Goal: Task Accomplishment & Management: Use online tool/utility

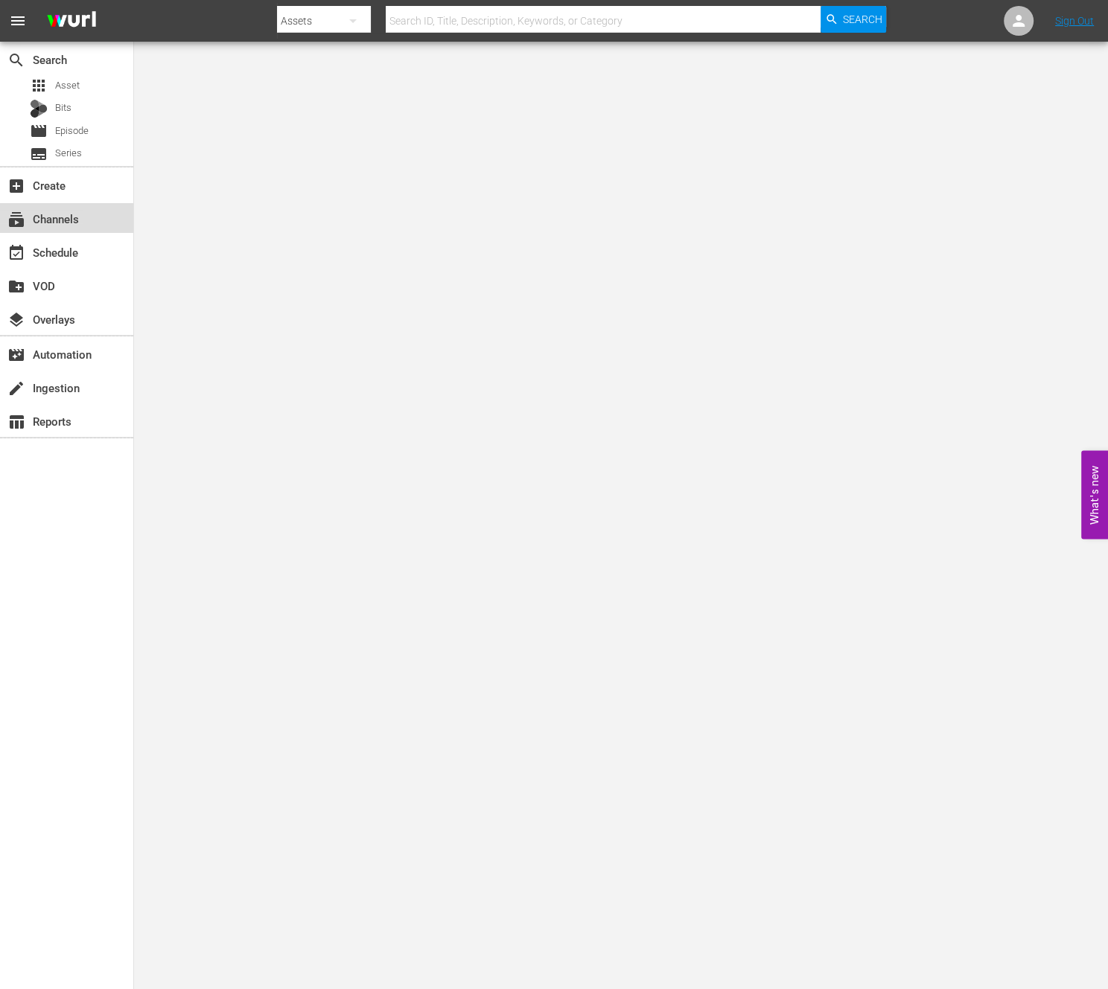
click at [61, 211] on div "subscriptions Channels" at bounding box center [41, 216] width 83 height 13
click at [456, 14] on input "text" at bounding box center [603, 21] width 435 height 36
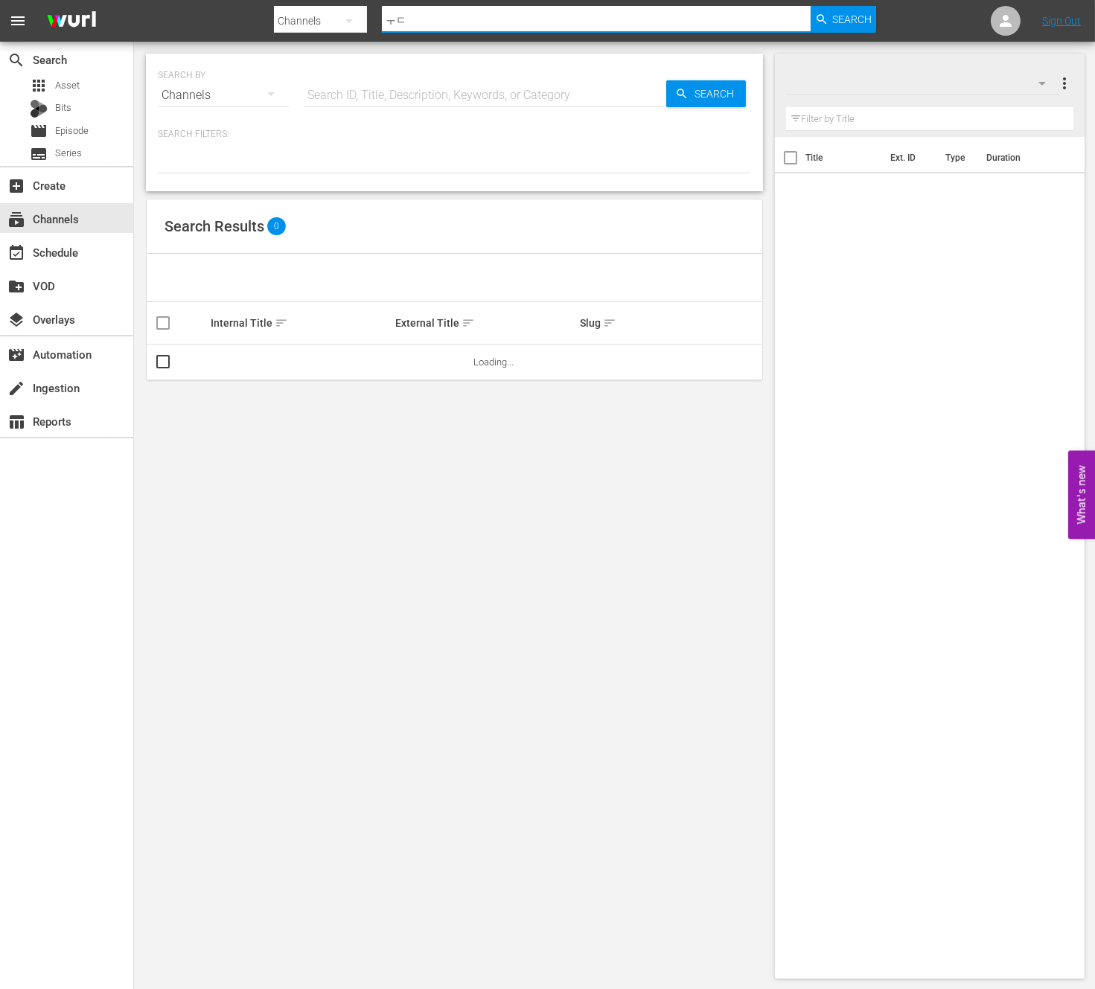
type input "ㅜ"
type input "new kpop"
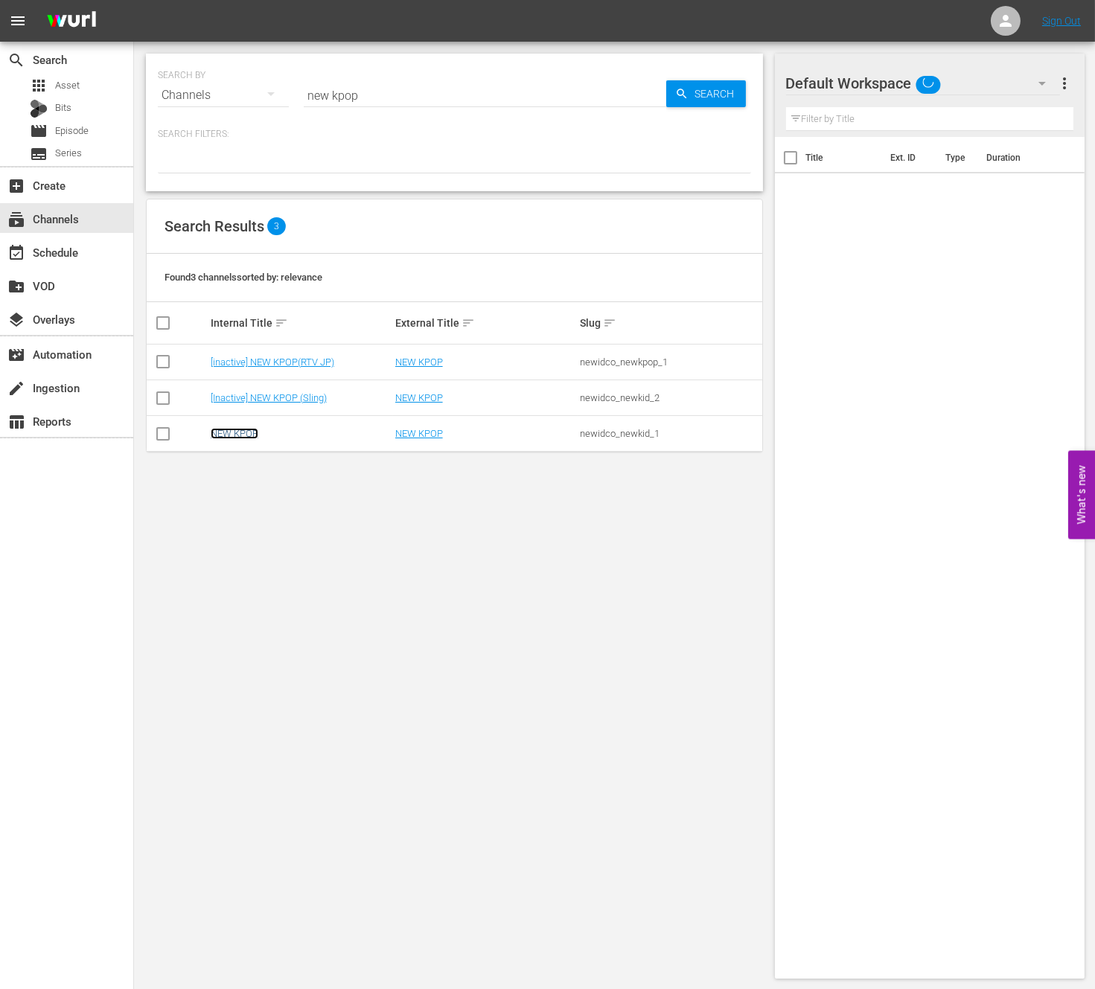
click at [240, 429] on link "NEW KPOP" at bounding box center [235, 433] width 48 height 11
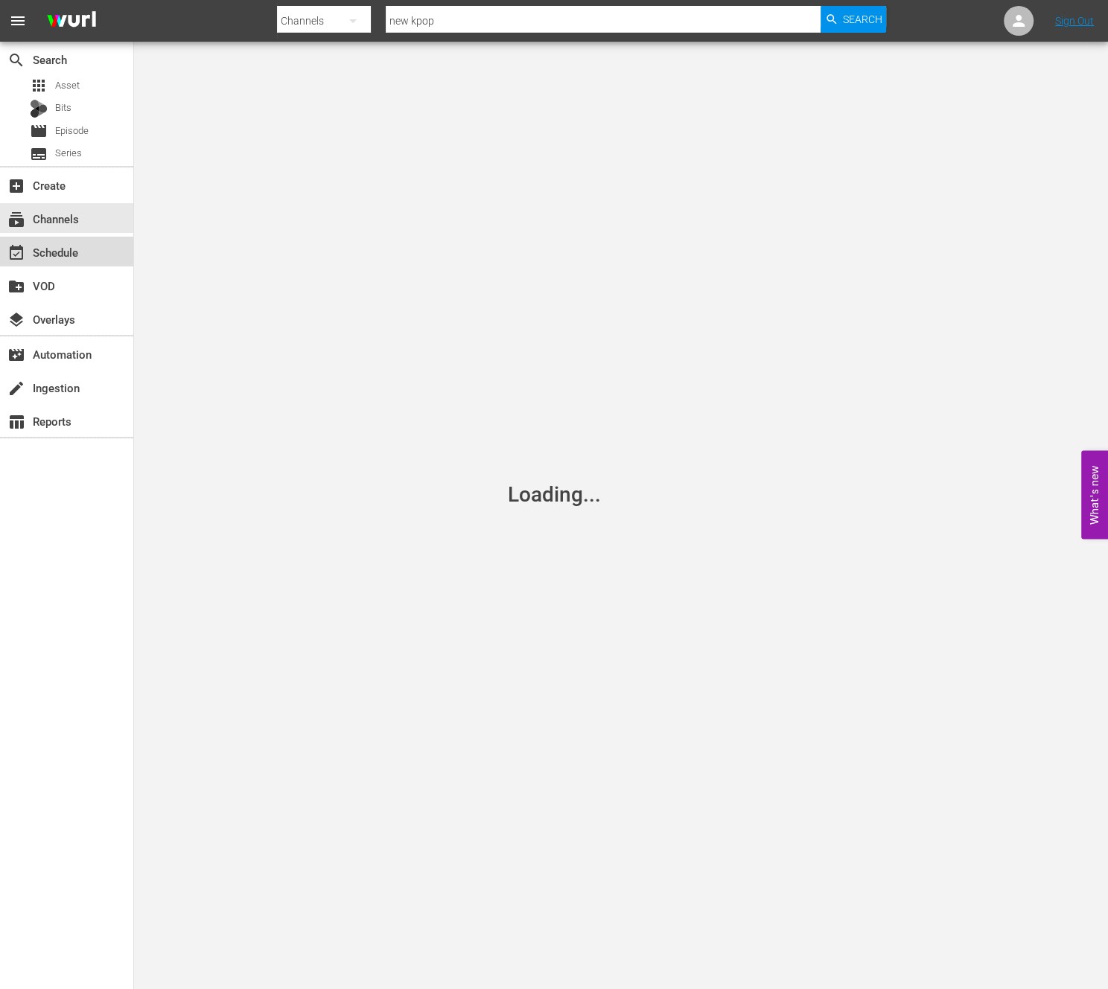
click at [73, 249] on div "event_available Schedule" at bounding box center [41, 249] width 83 height 13
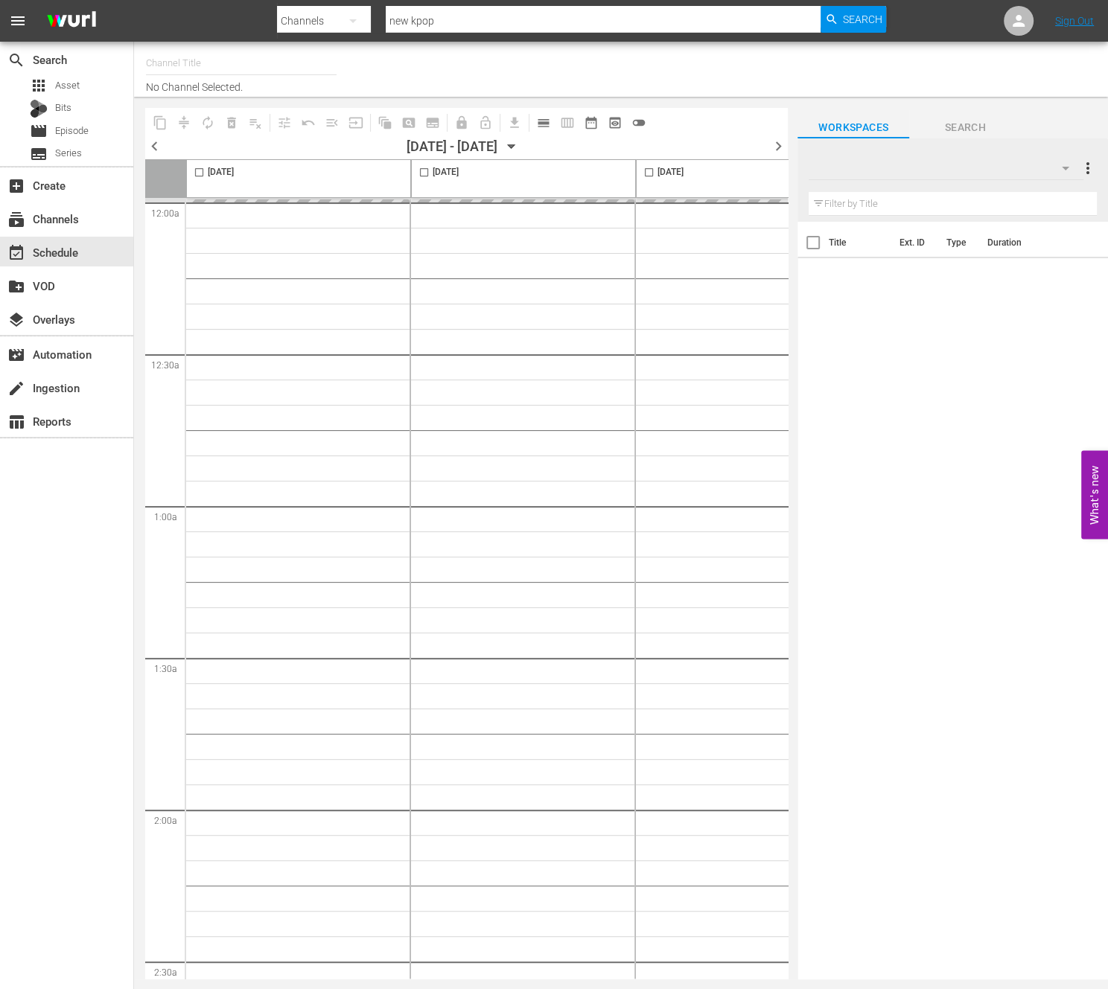
type input "NEW KPOP (617)"
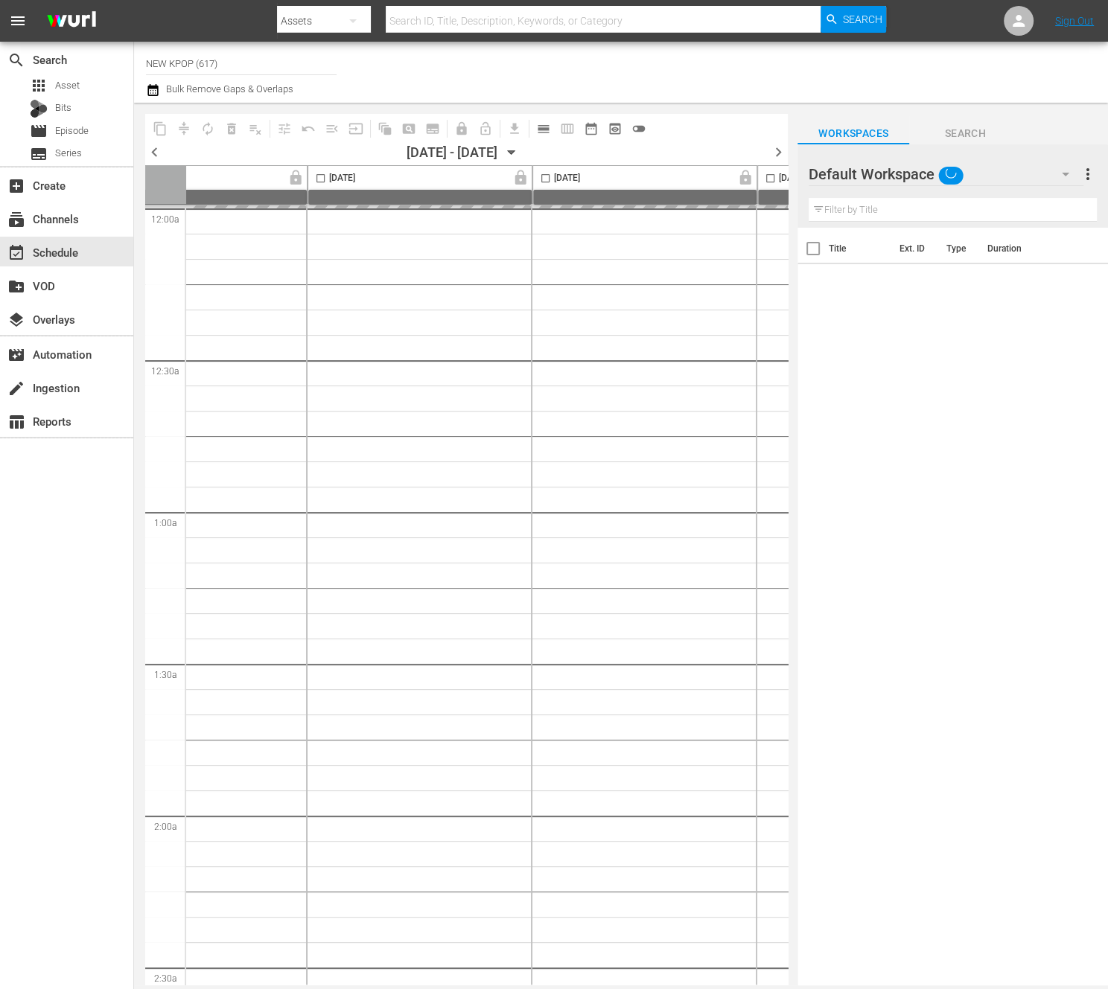
scroll to position [0, 348]
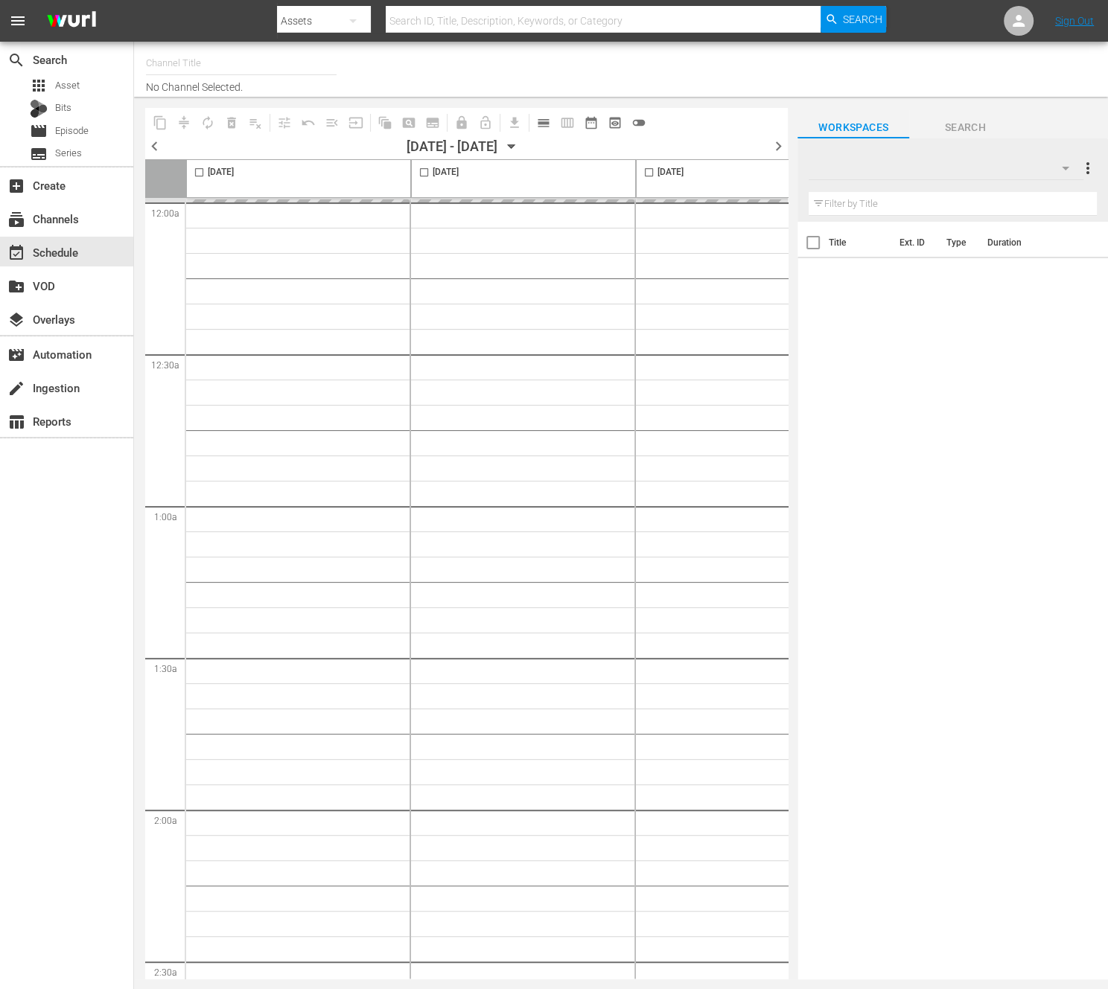
type input "NEW KPOP (617)"
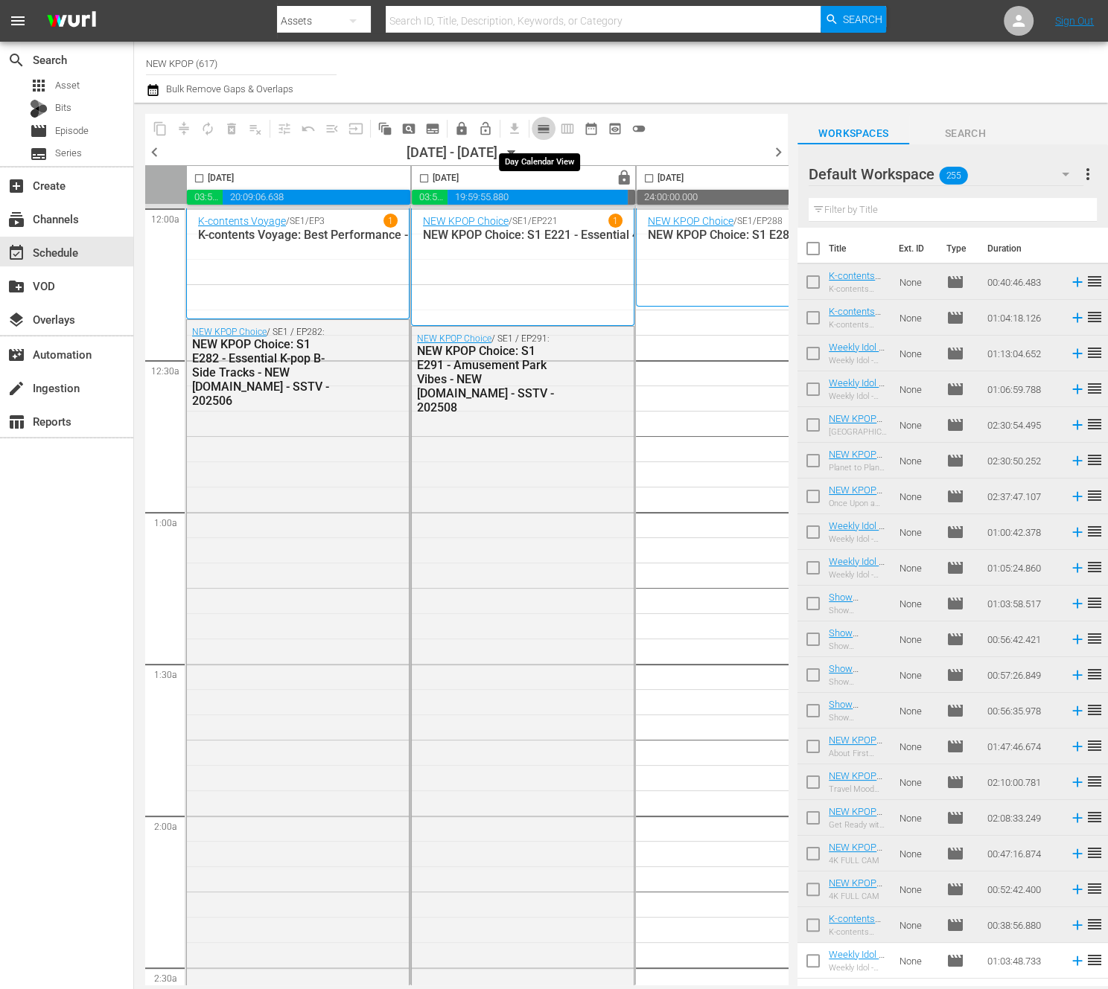
click at [540, 130] on span "calendar_view_day_outlined" at bounding box center [543, 128] width 15 height 15
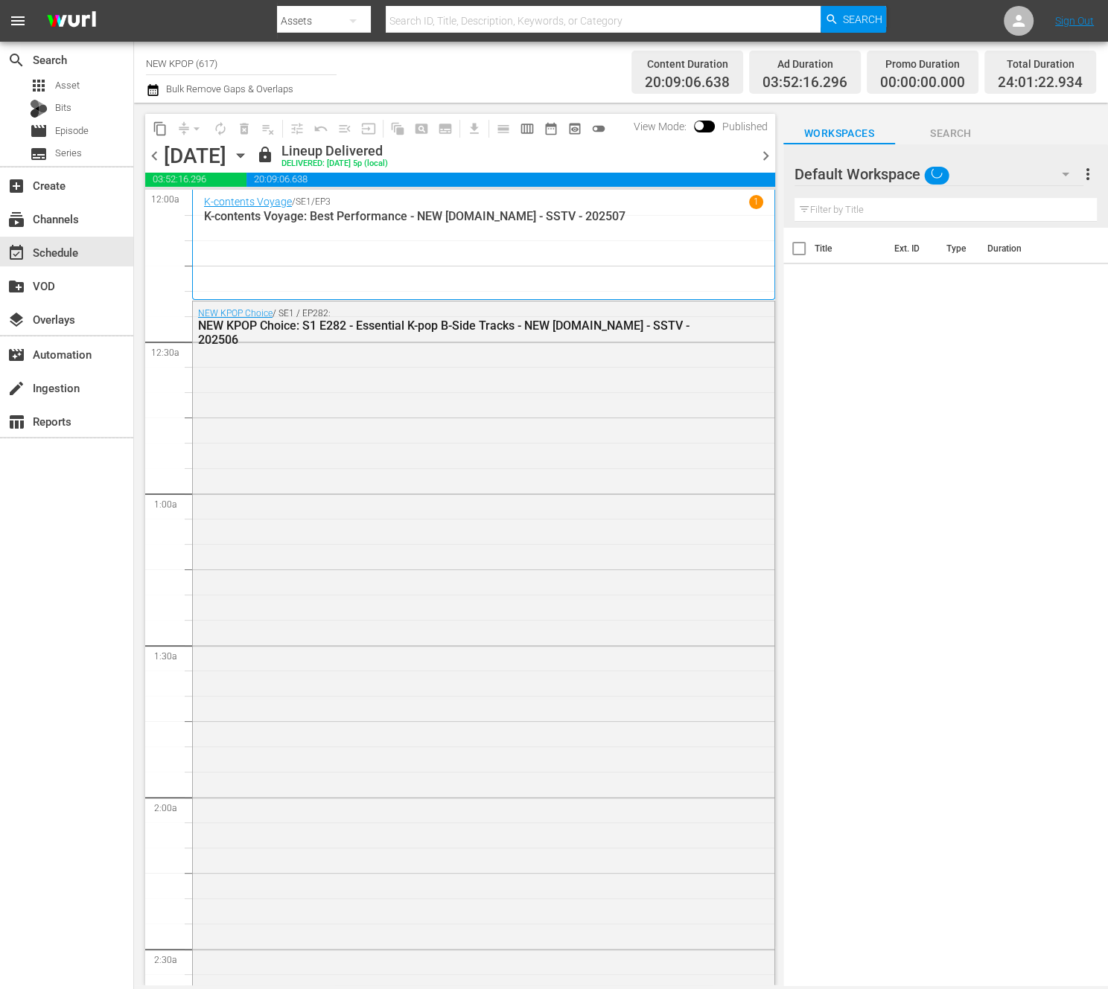
click at [763, 154] on span "chevron_right" at bounding box center [765, 156] width 19 height 19
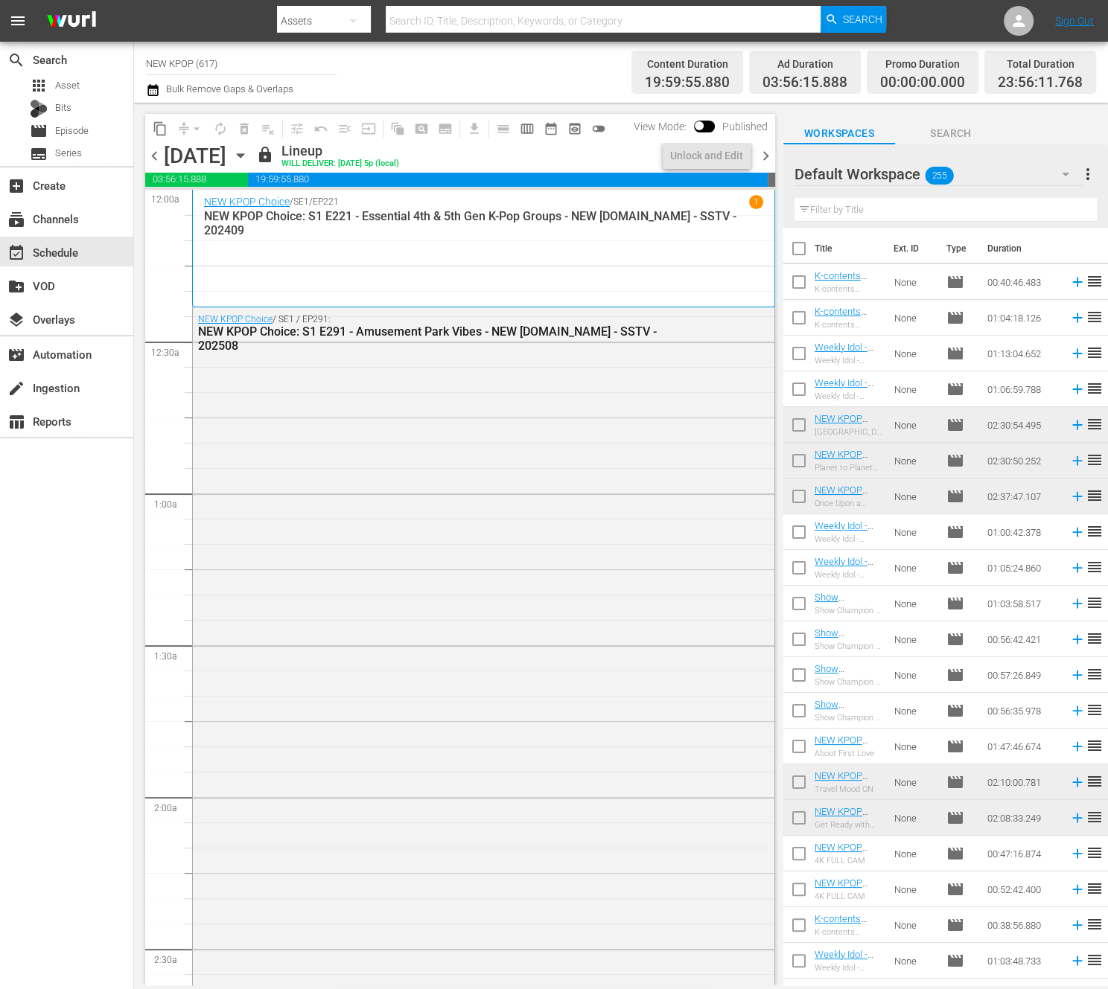
click at [763, 154] on span "chevron_right" at bounding box center [765, 156] width 19 height 19
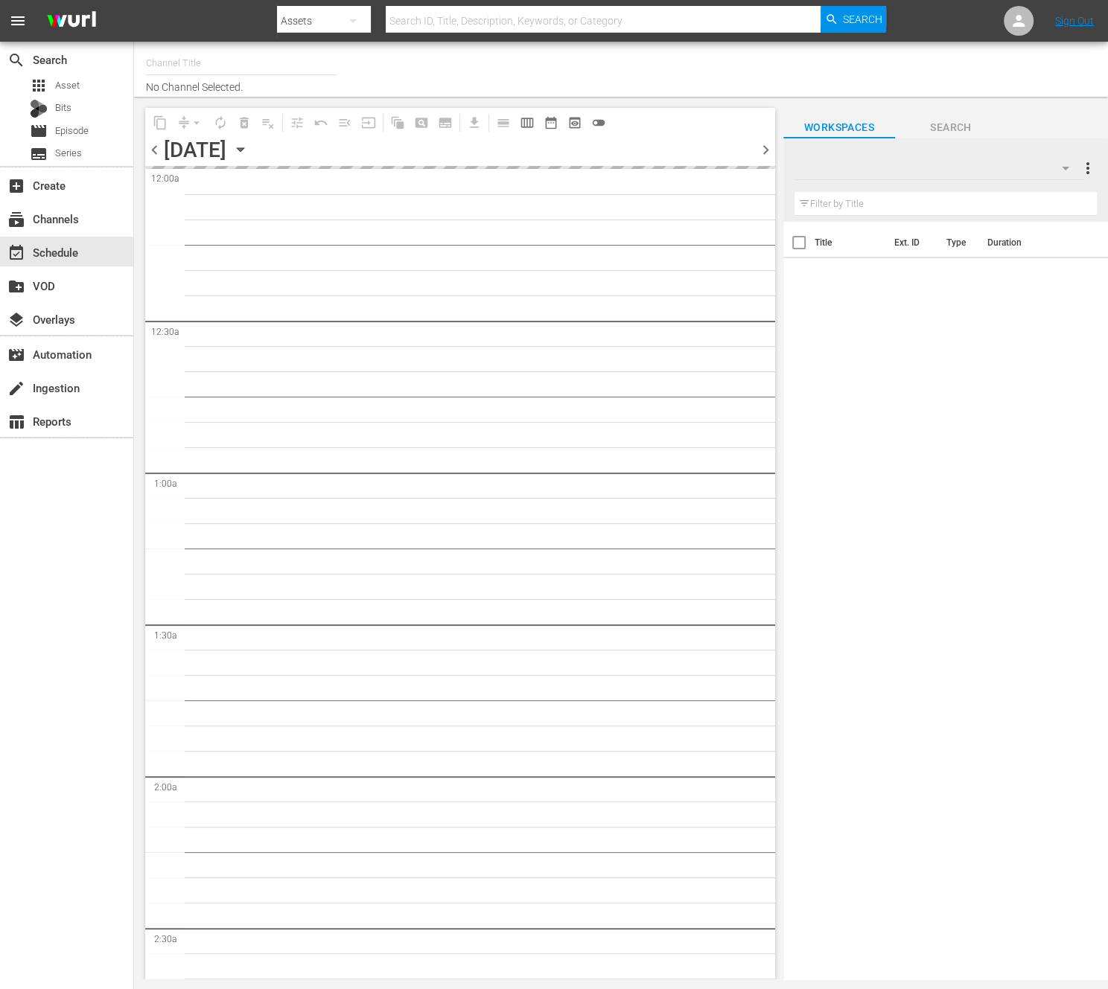
type input "NEW KPOP (617)"
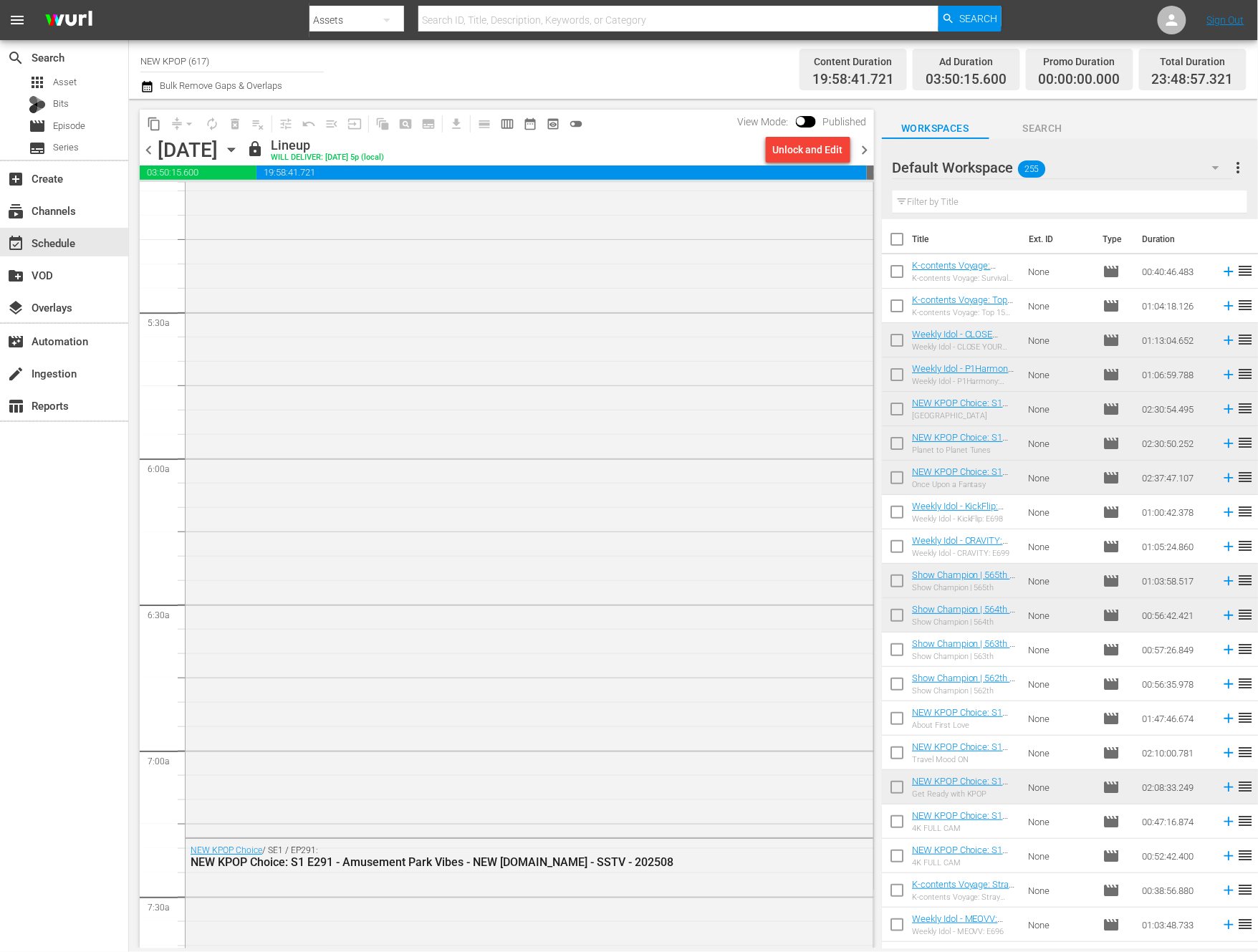
scroll to position [1163, 0]
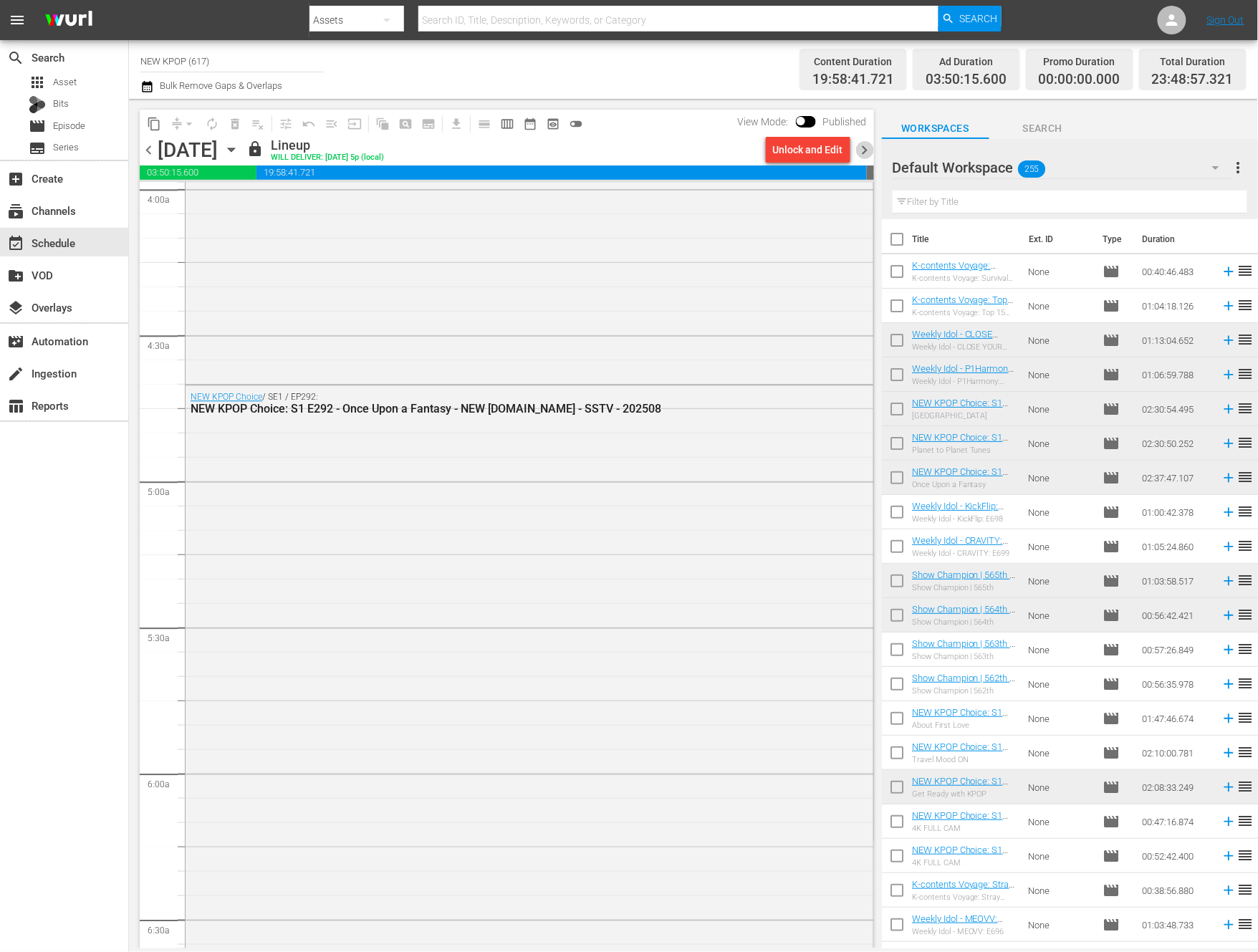
click at [869, 150] on span "chevron_right" at bounding box center [865, 150] width 18 height 18
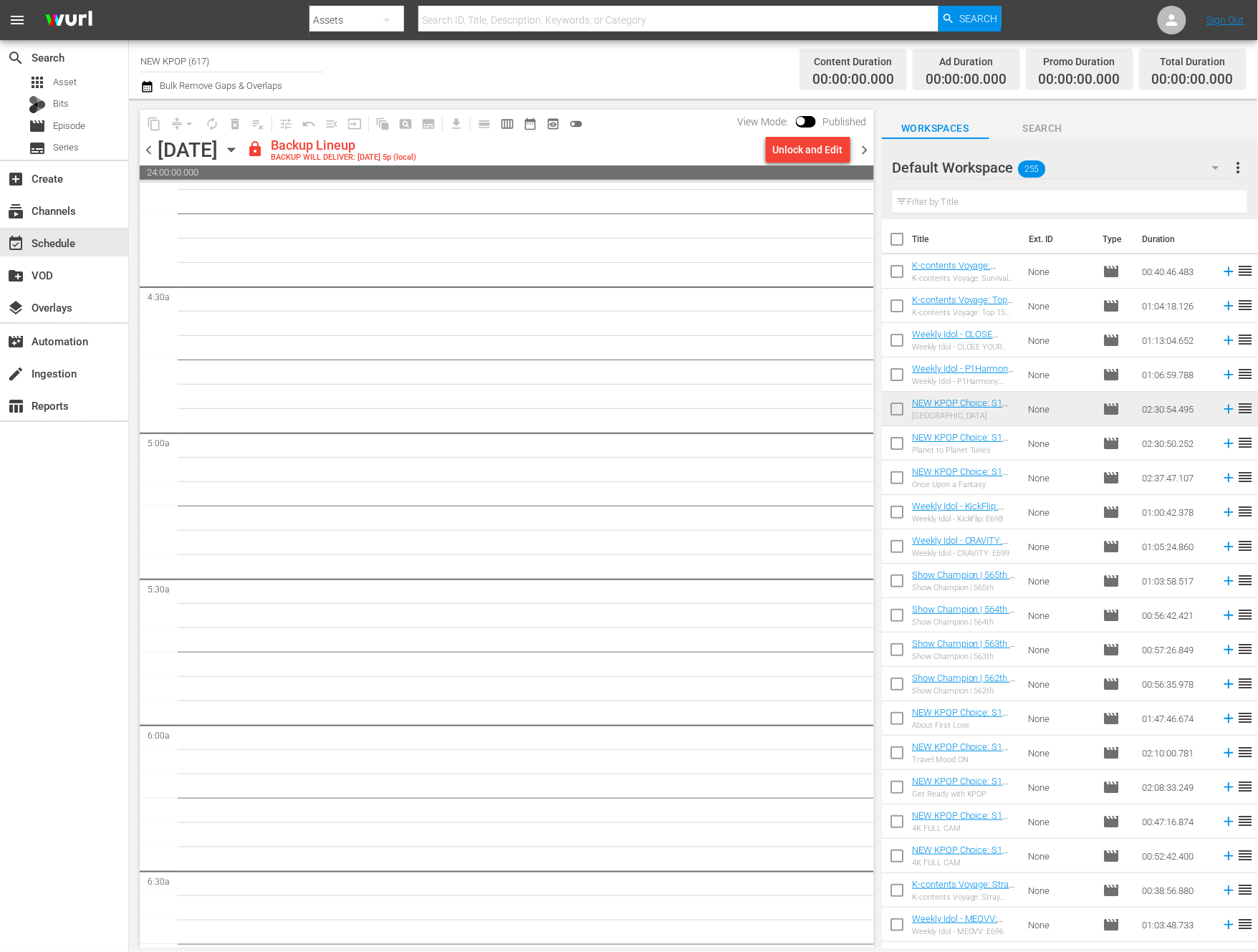
scroll to position [1187, 0]
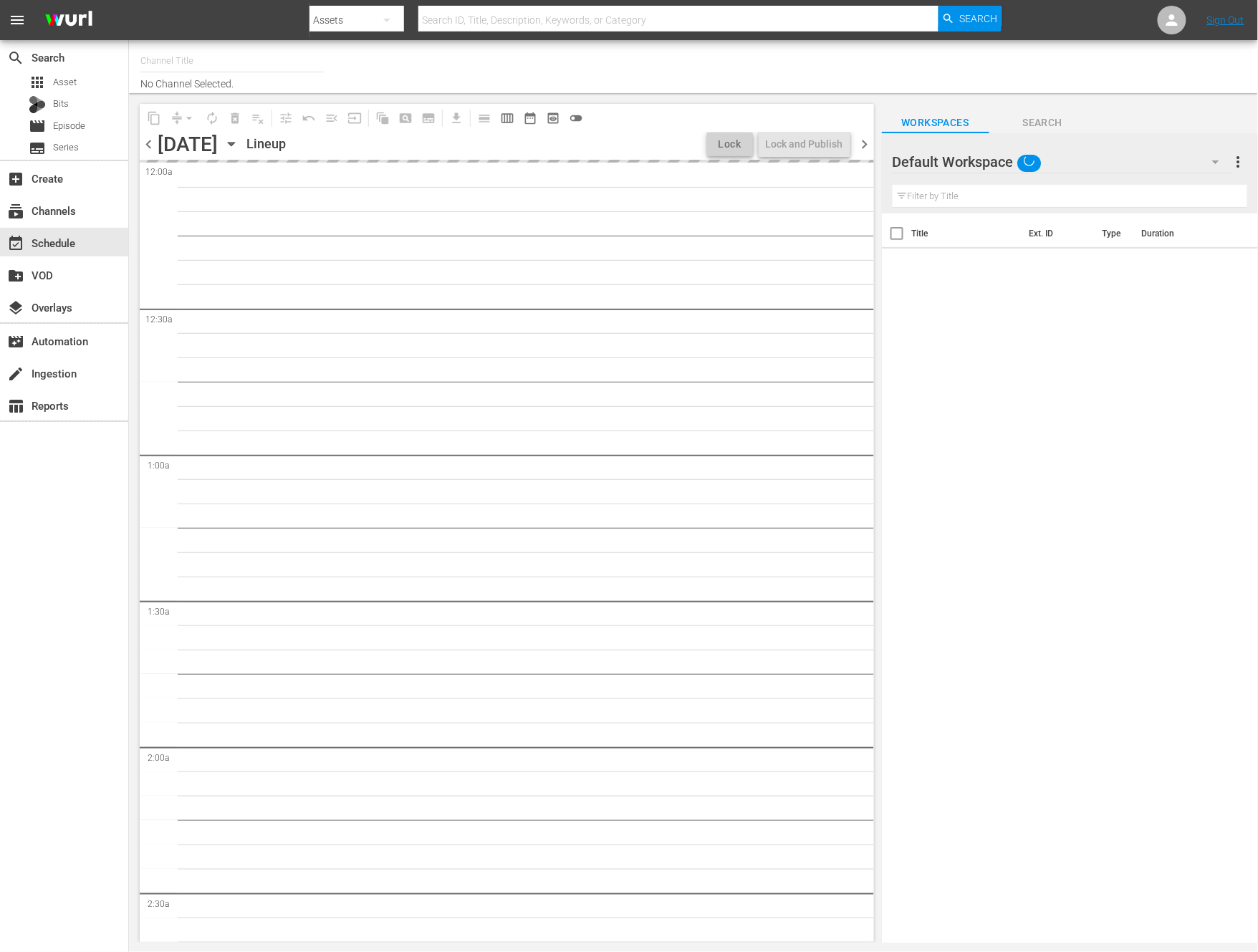
type input "NEW KPOP (617)"
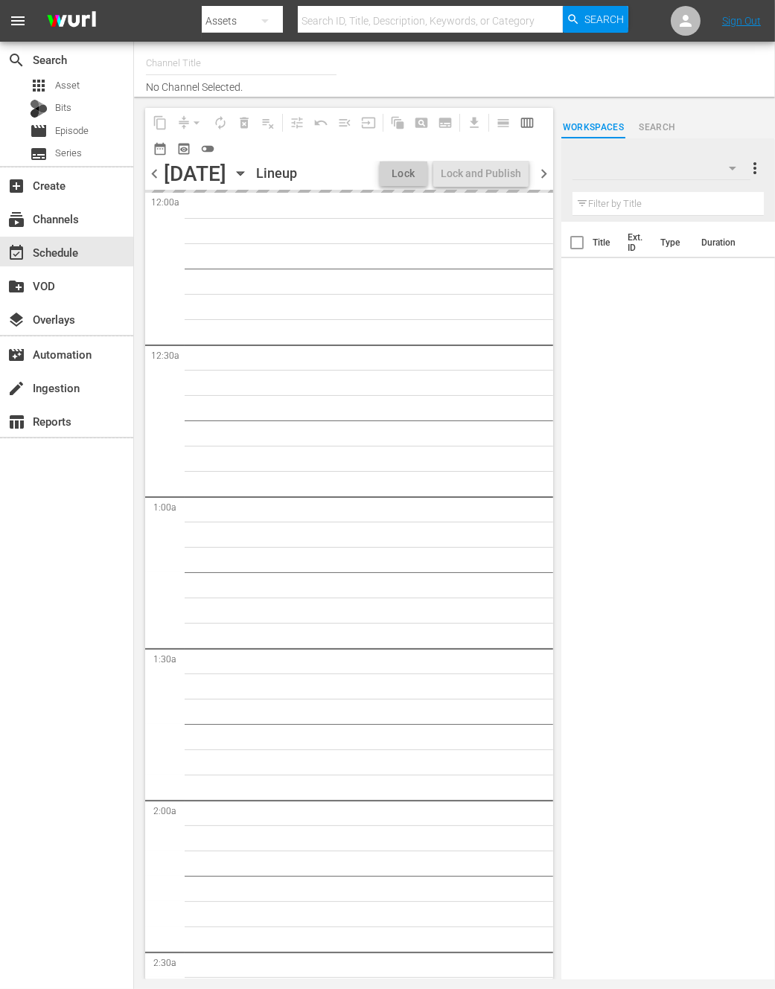
type input "NEW KPOP (617)"
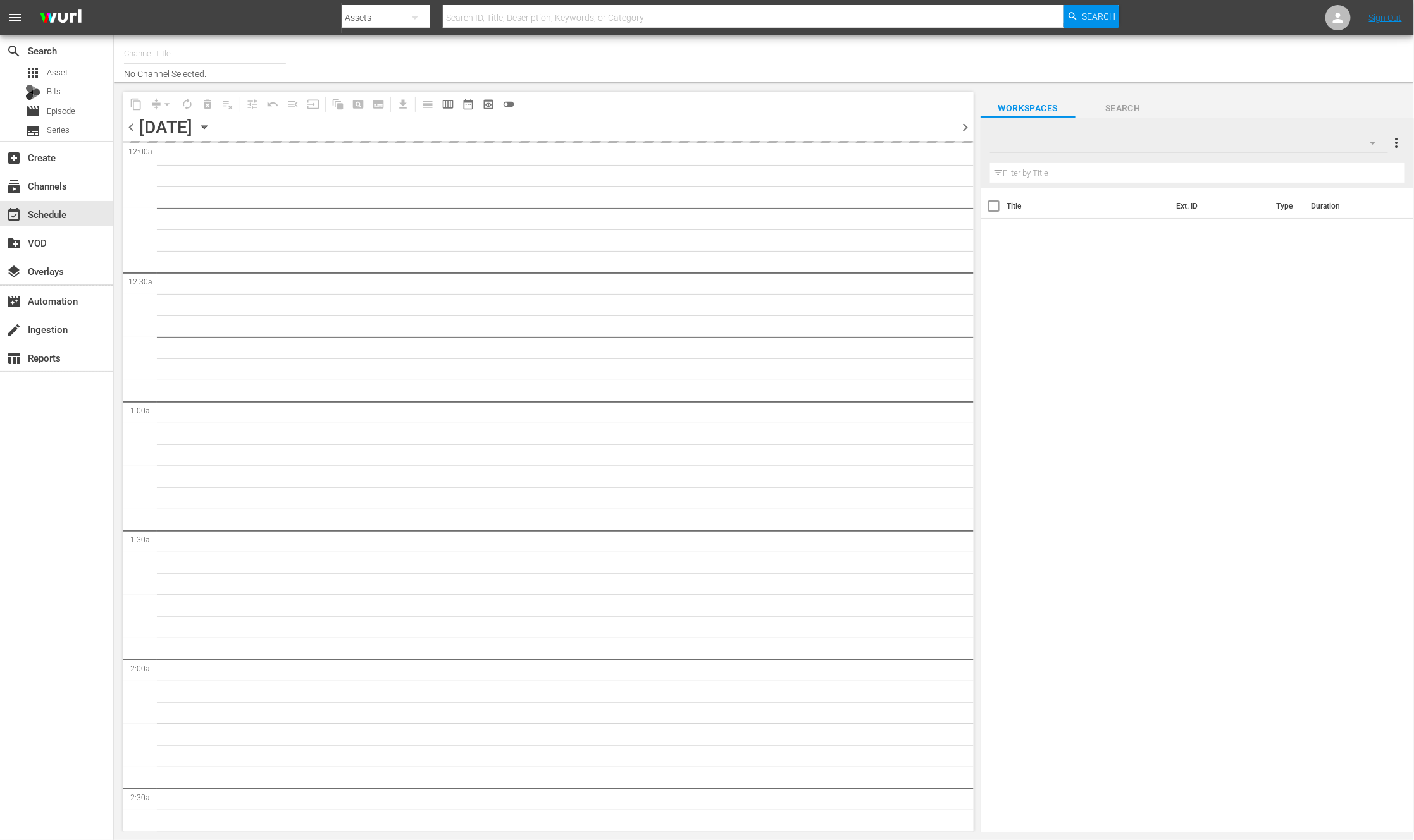
type input "NEW KPOP (617)"
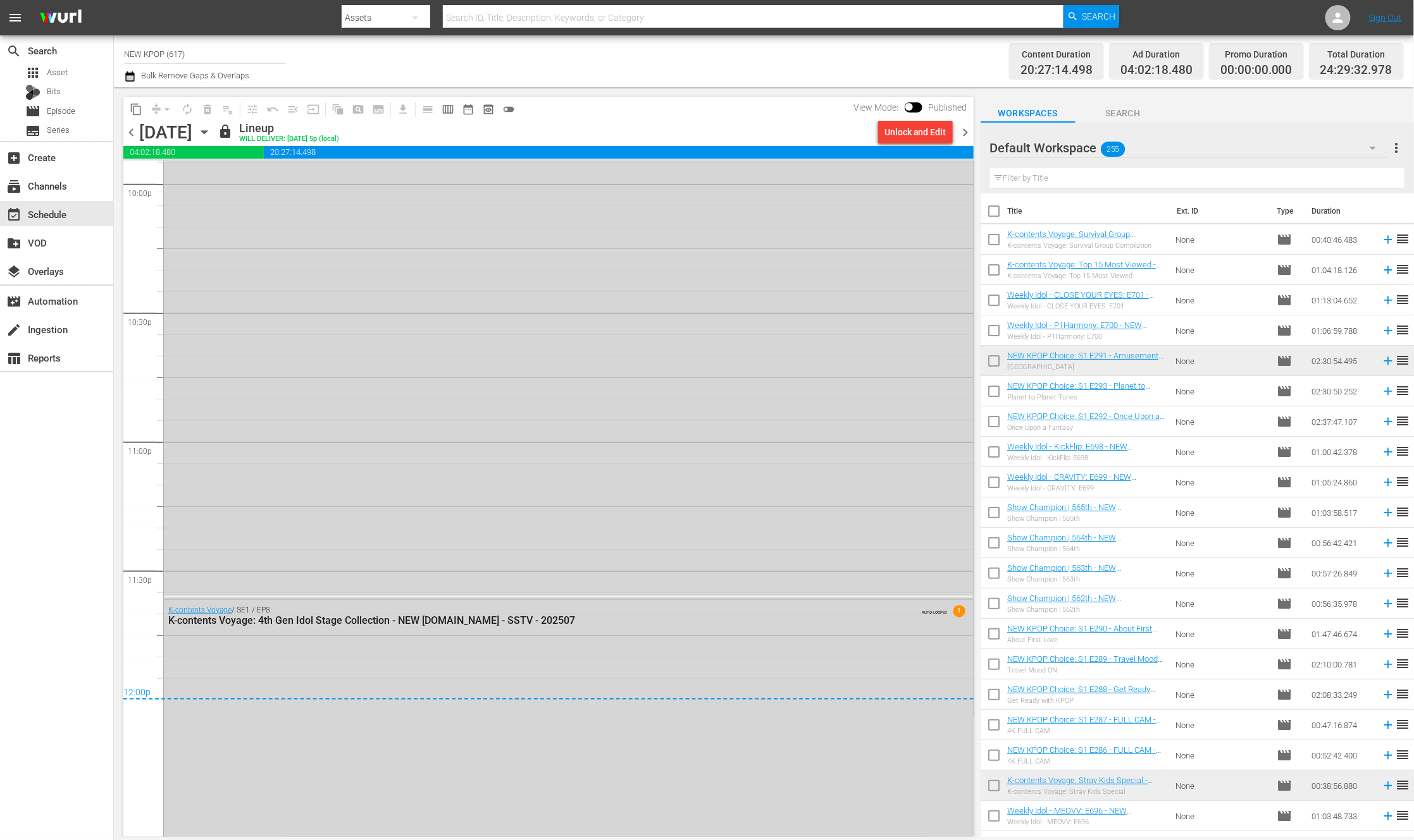
scroll to position [5677, 0]
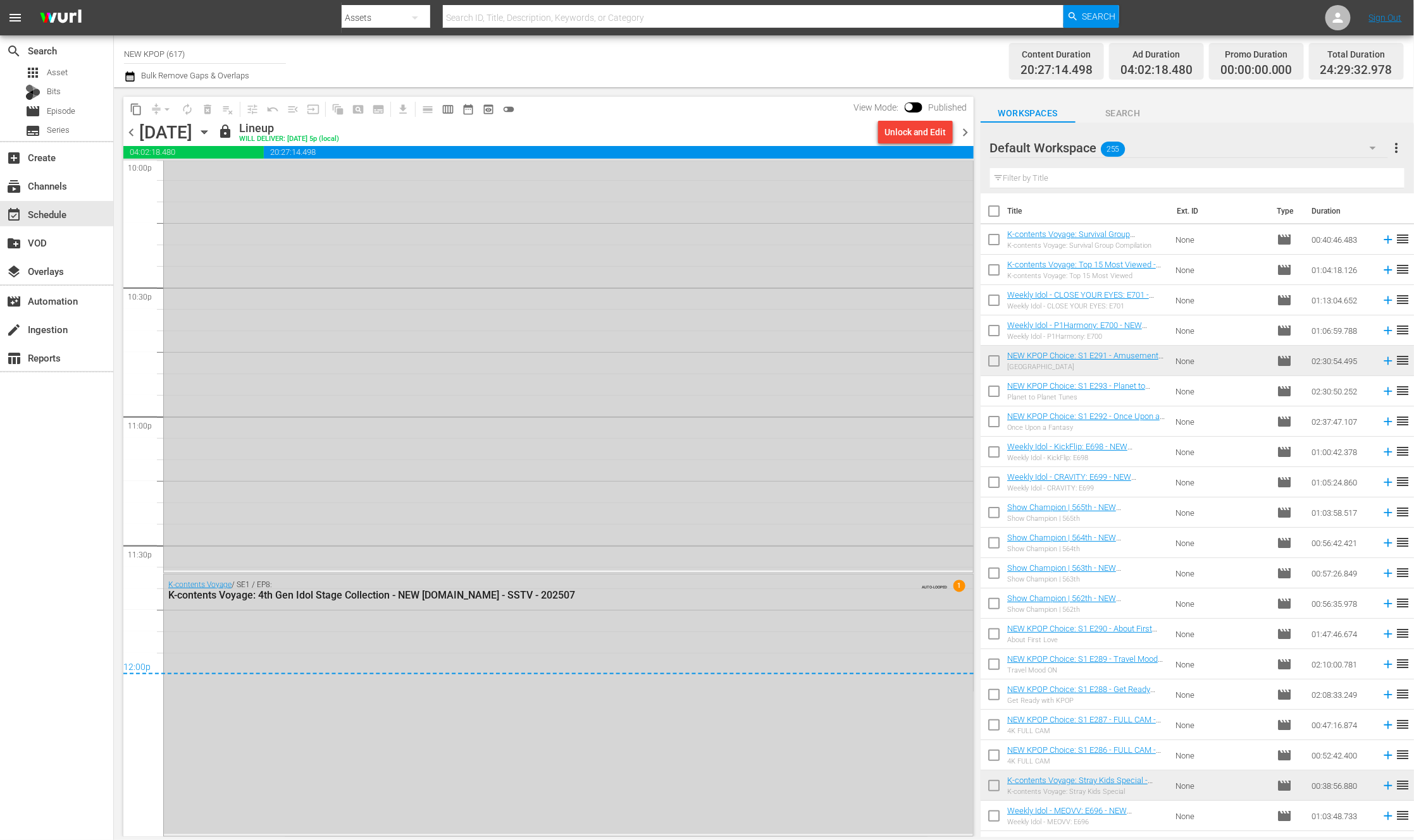
click at [961, 135] on span "chevron_right" at bounding box center [965, 132] width 16 height 16
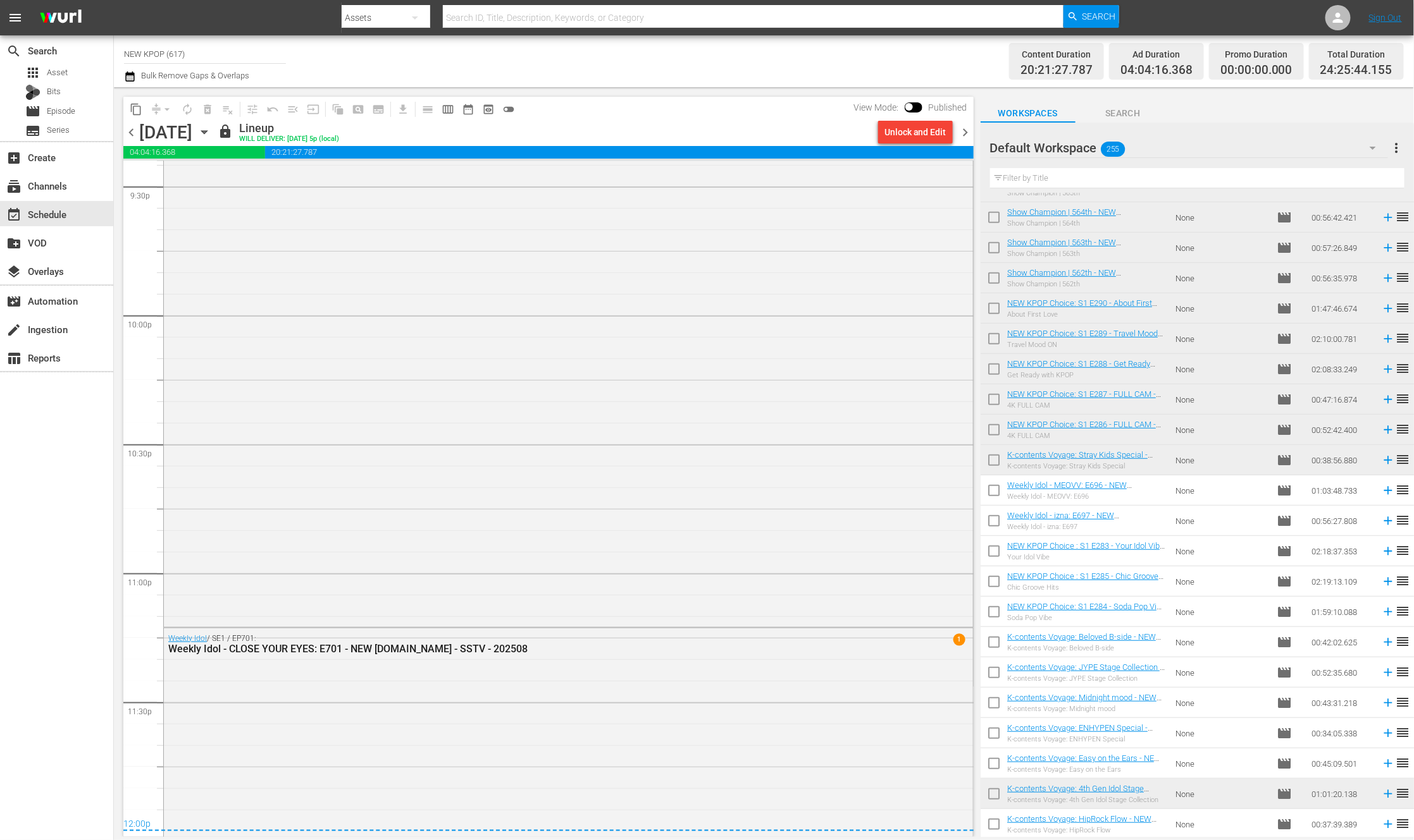
scroll to position [5625, 0]
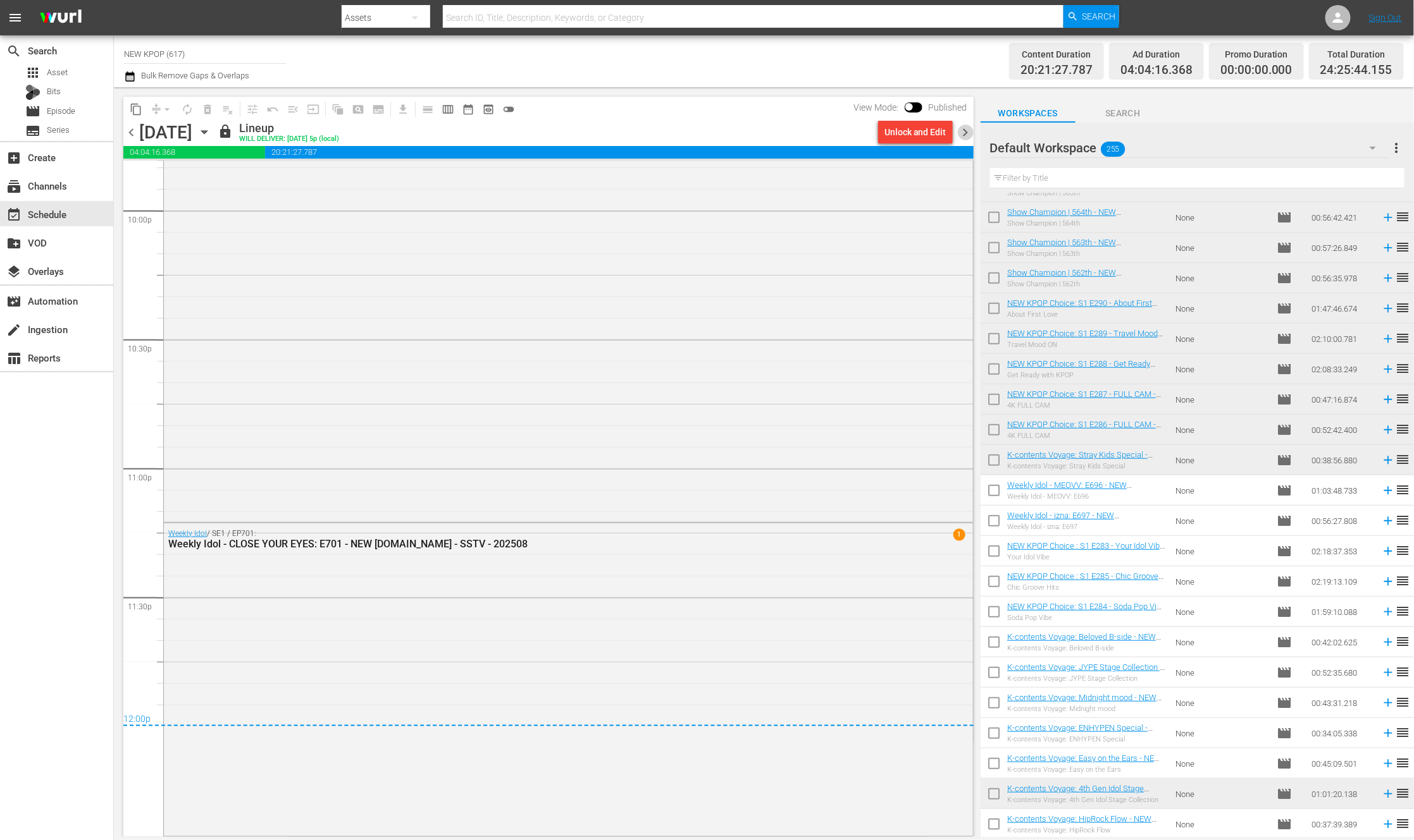
click at [964, 130] on span "chevron_right" at bounding box center [965, 132] width 16 height 16
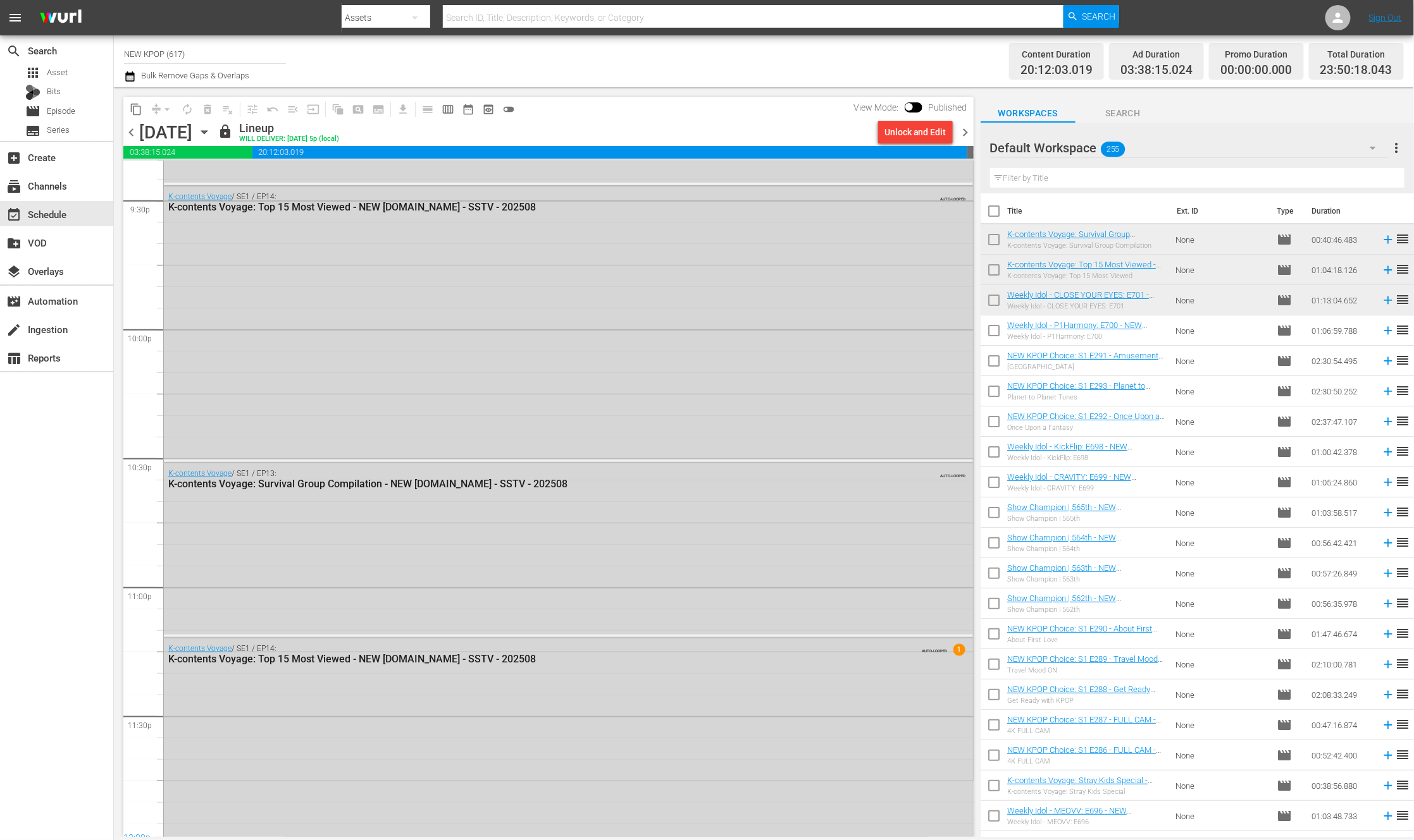
scroll to position [5584, 0]
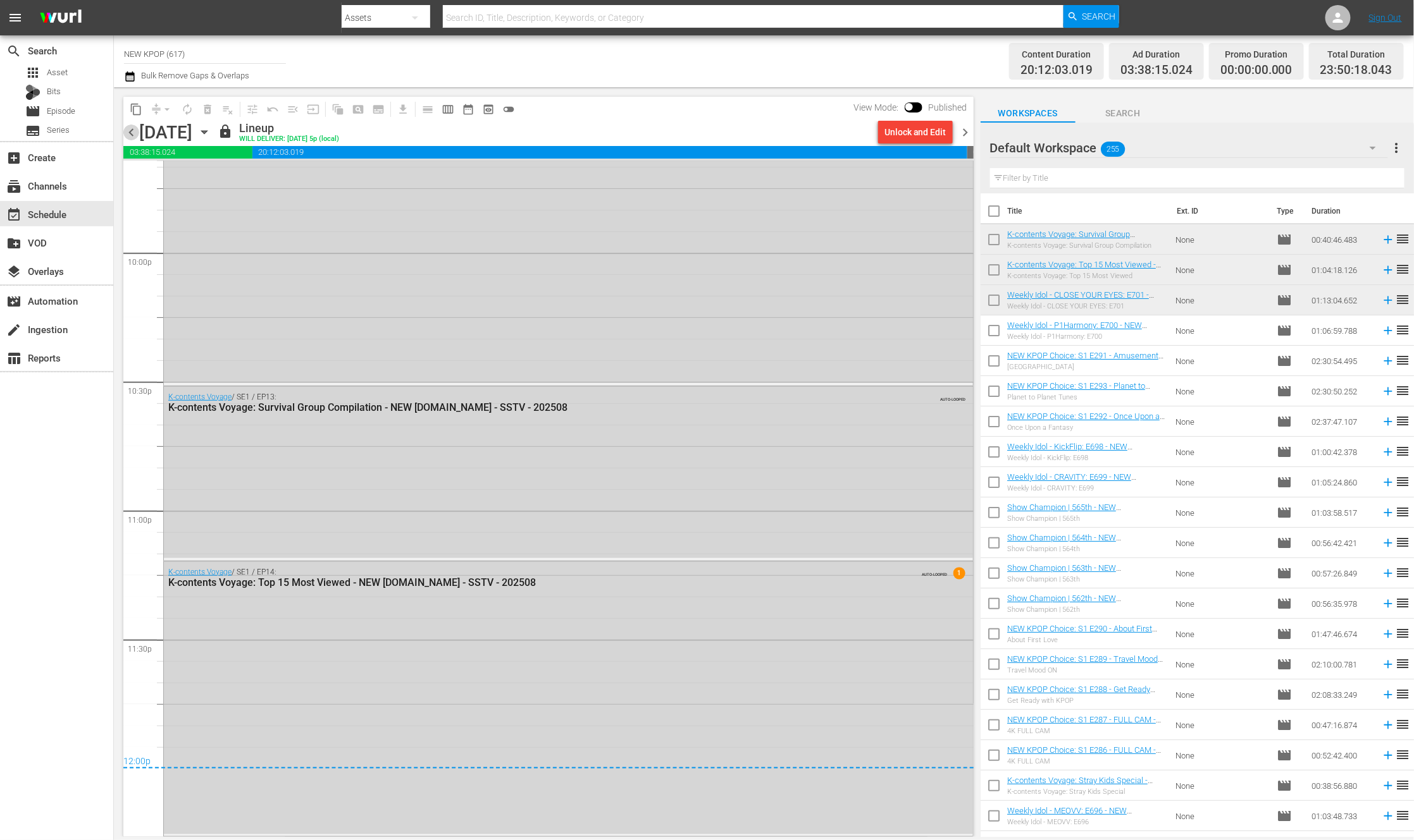
click at [136, 135] on span "chevron_left" at bounding box center [131, 132] width 16 height 16
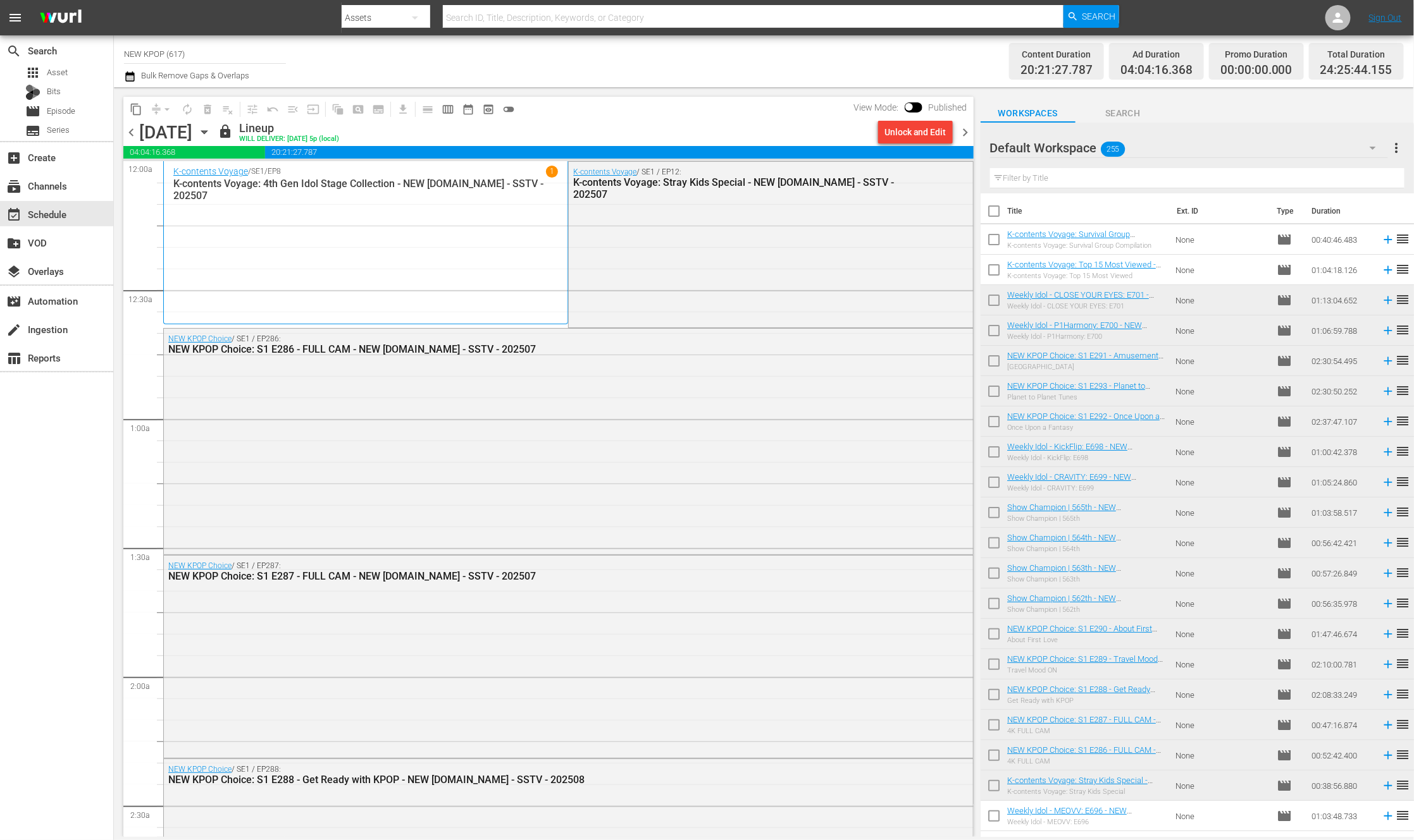
click at [137, 134] on span "chevron_left" at bounding box center [131, 132] width 16 height 16
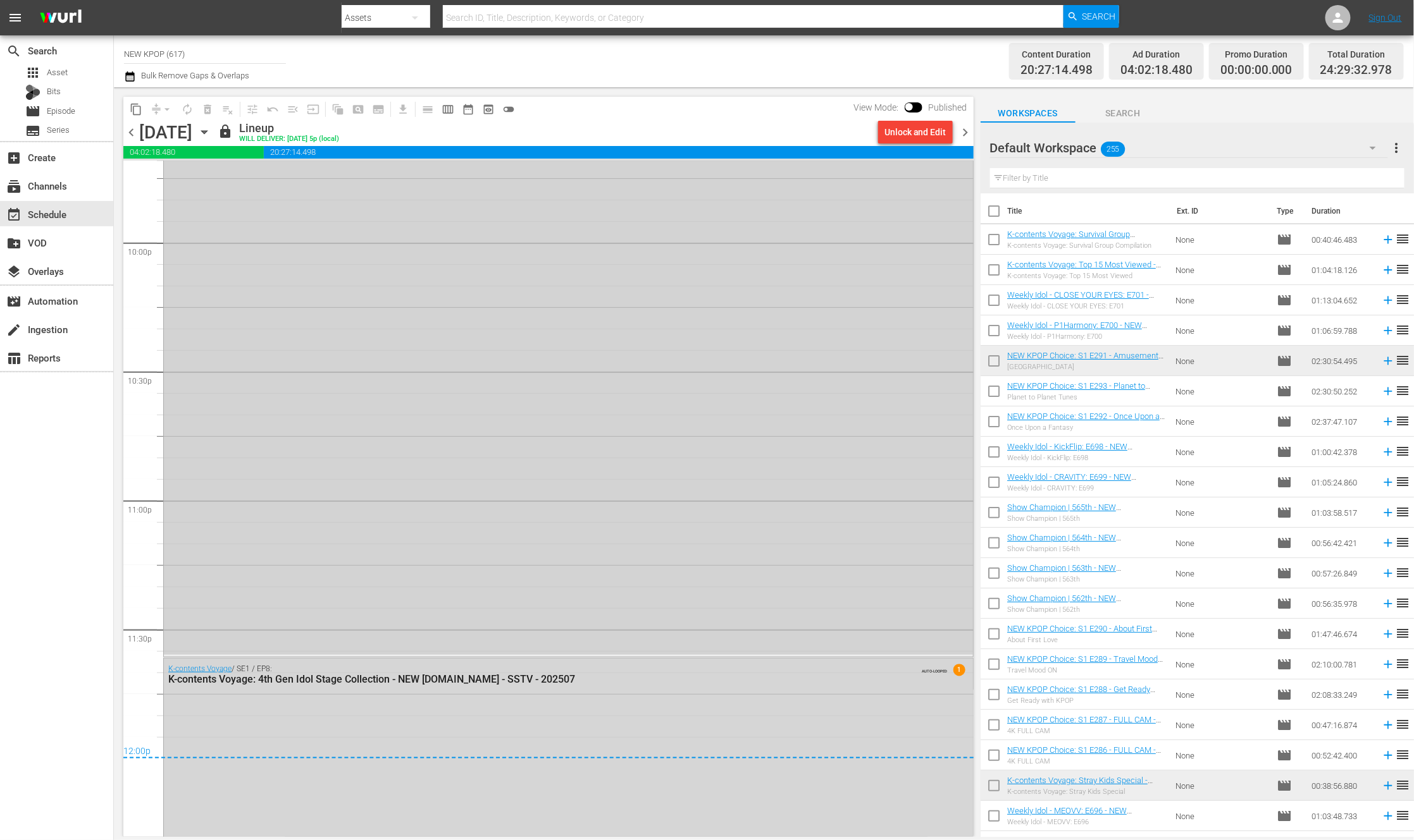
scroll to position [5677, 0]
